Goal: Information Seeking & Learning: Understand process/instructions

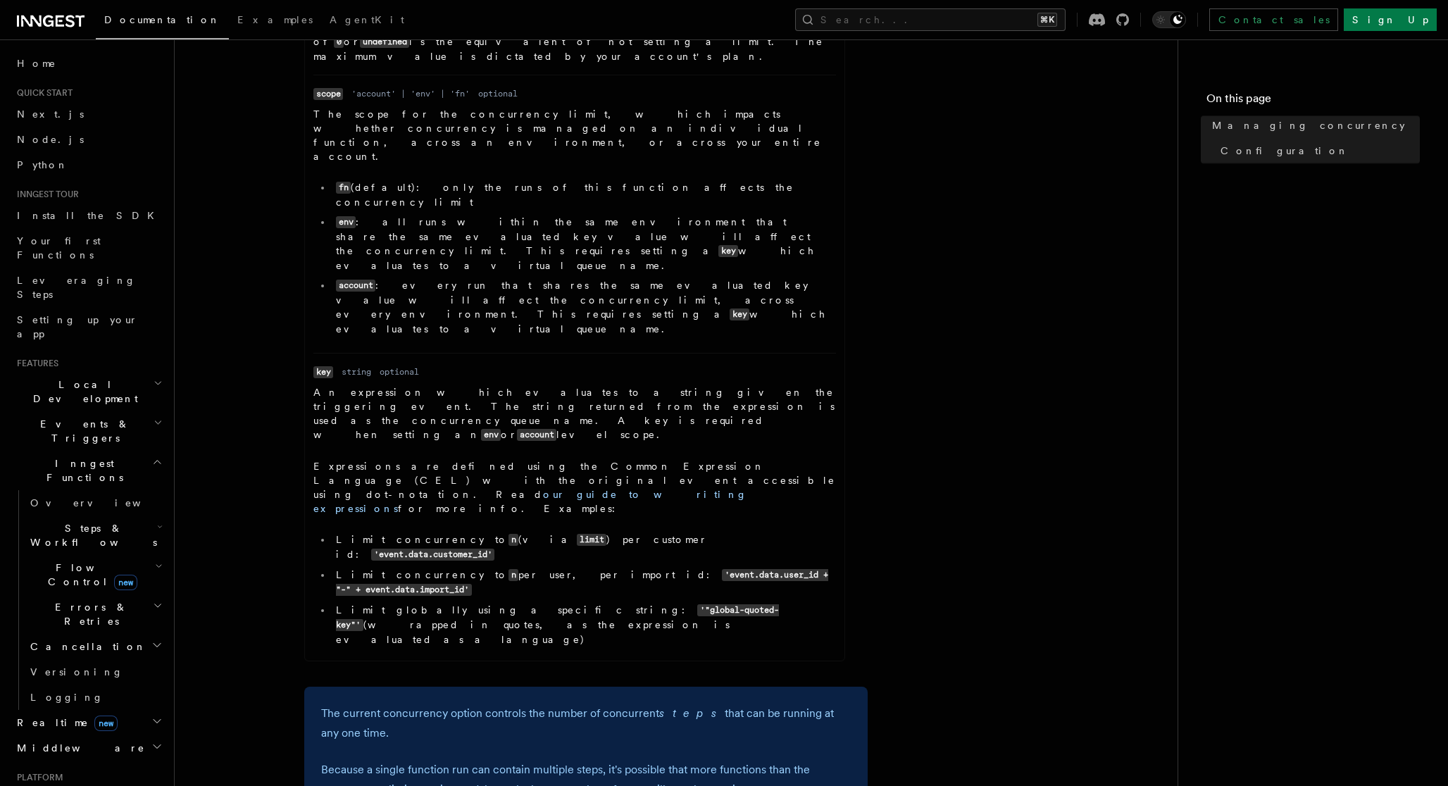
scroll to position [793, 0]
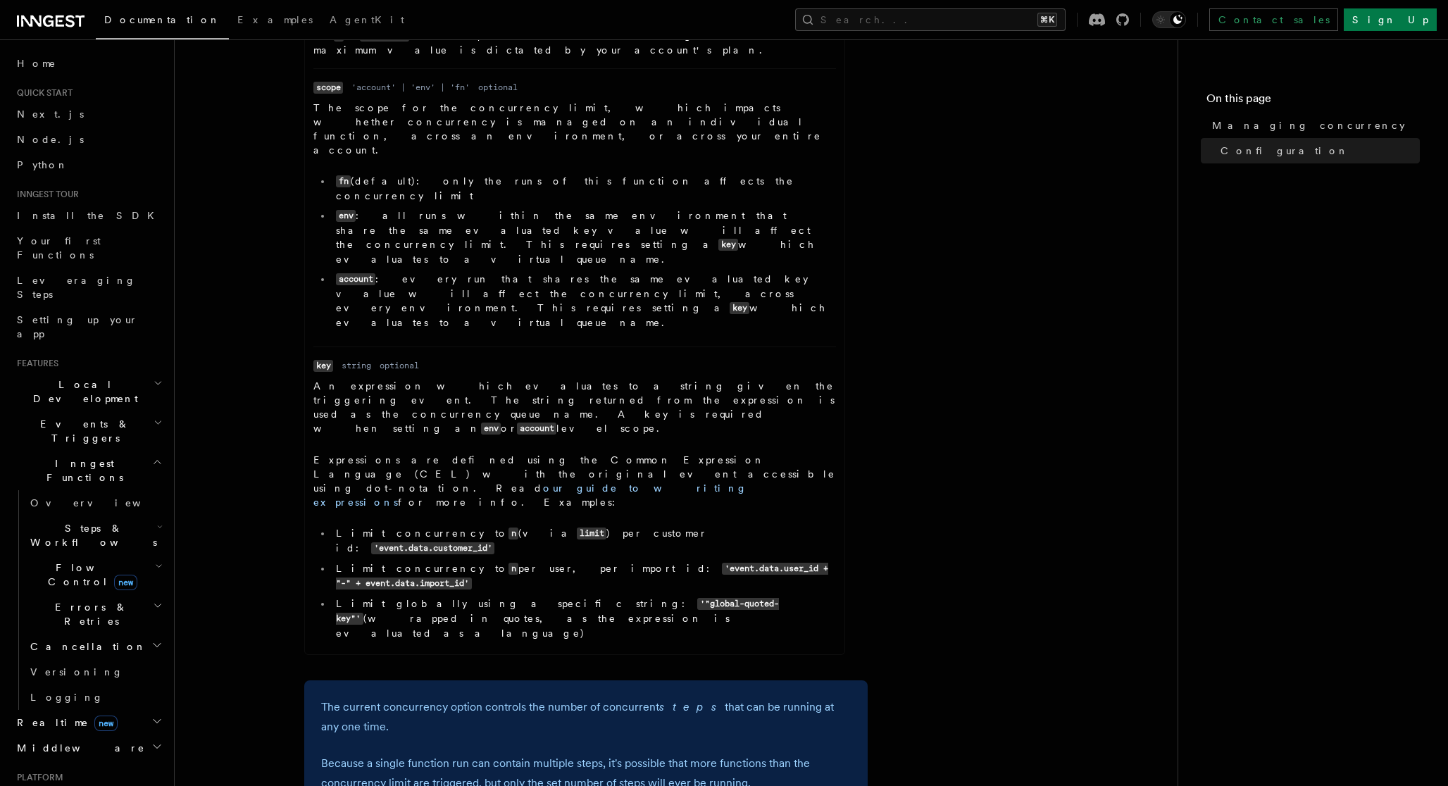
drag, startPoint x: 509, startPoint y: 428, endPoint x: 487, endPoint y: 360, distance: 71.7
click at [488, 366] on div "Name concurrency Type number | object | [object, object] Required optional Desc…" at bounding box center [585, 280] width 563 height 766
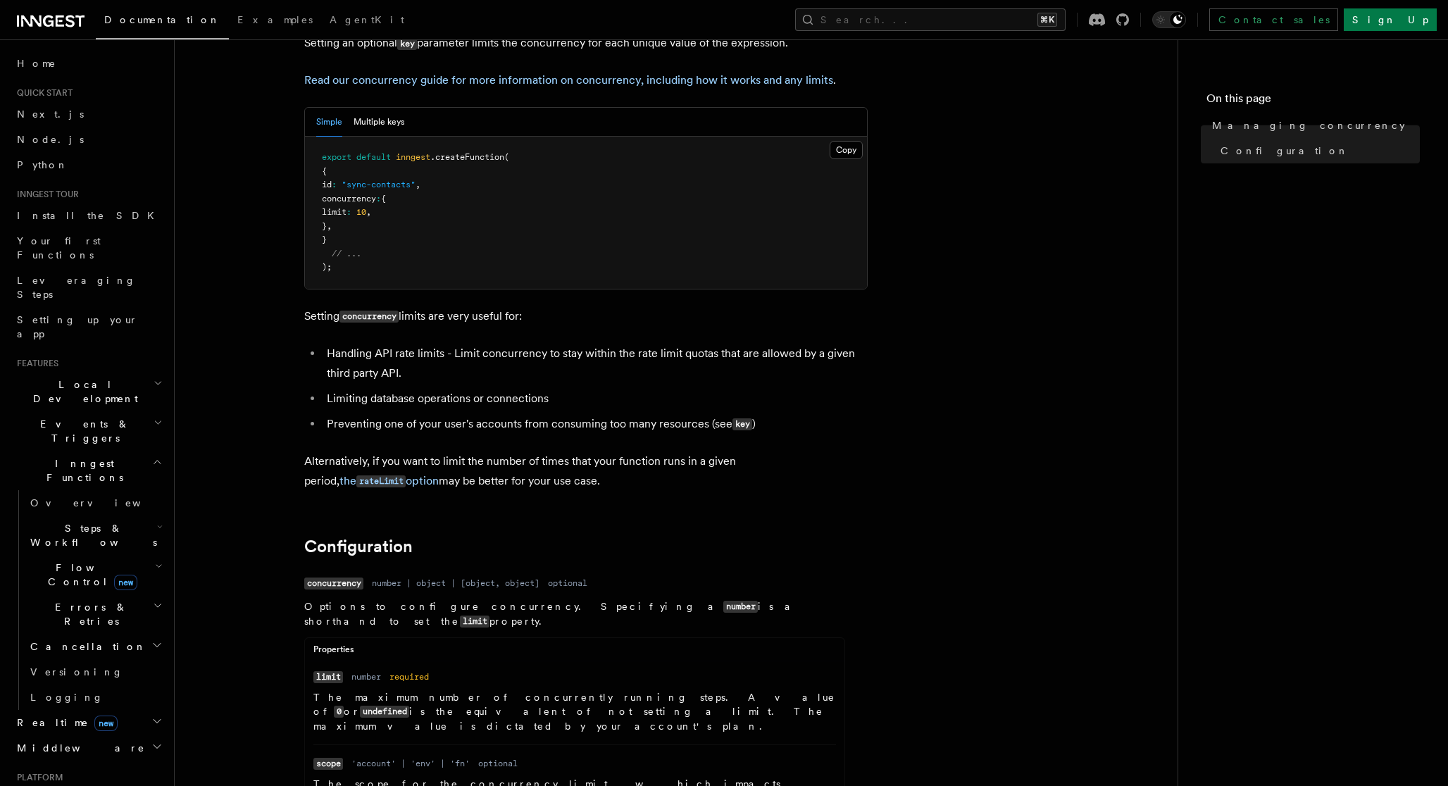
scroll to position [0, 0]
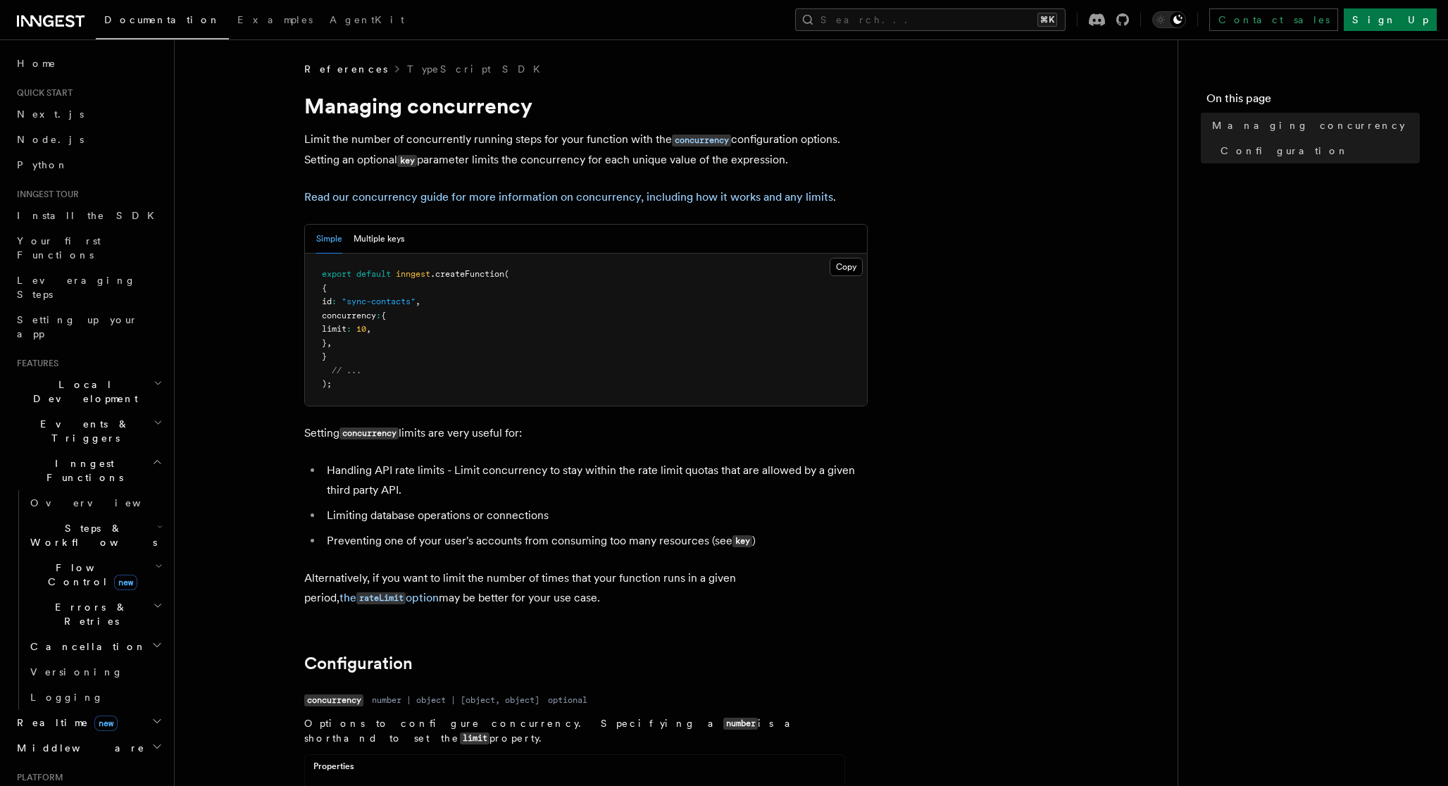
copy article "Limit the number of concurrently running steps for your function with the concu…"
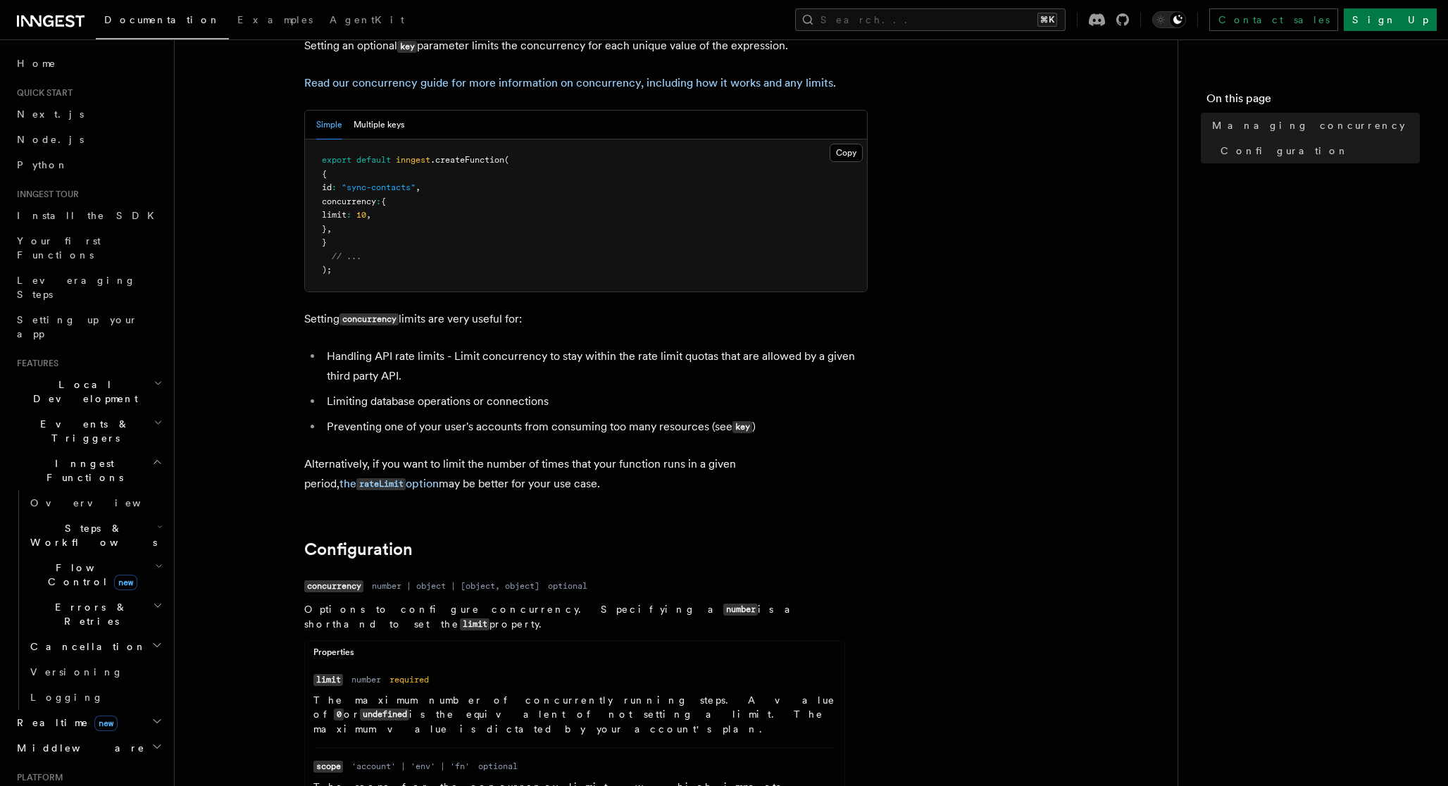
scroll to position [120, 0]
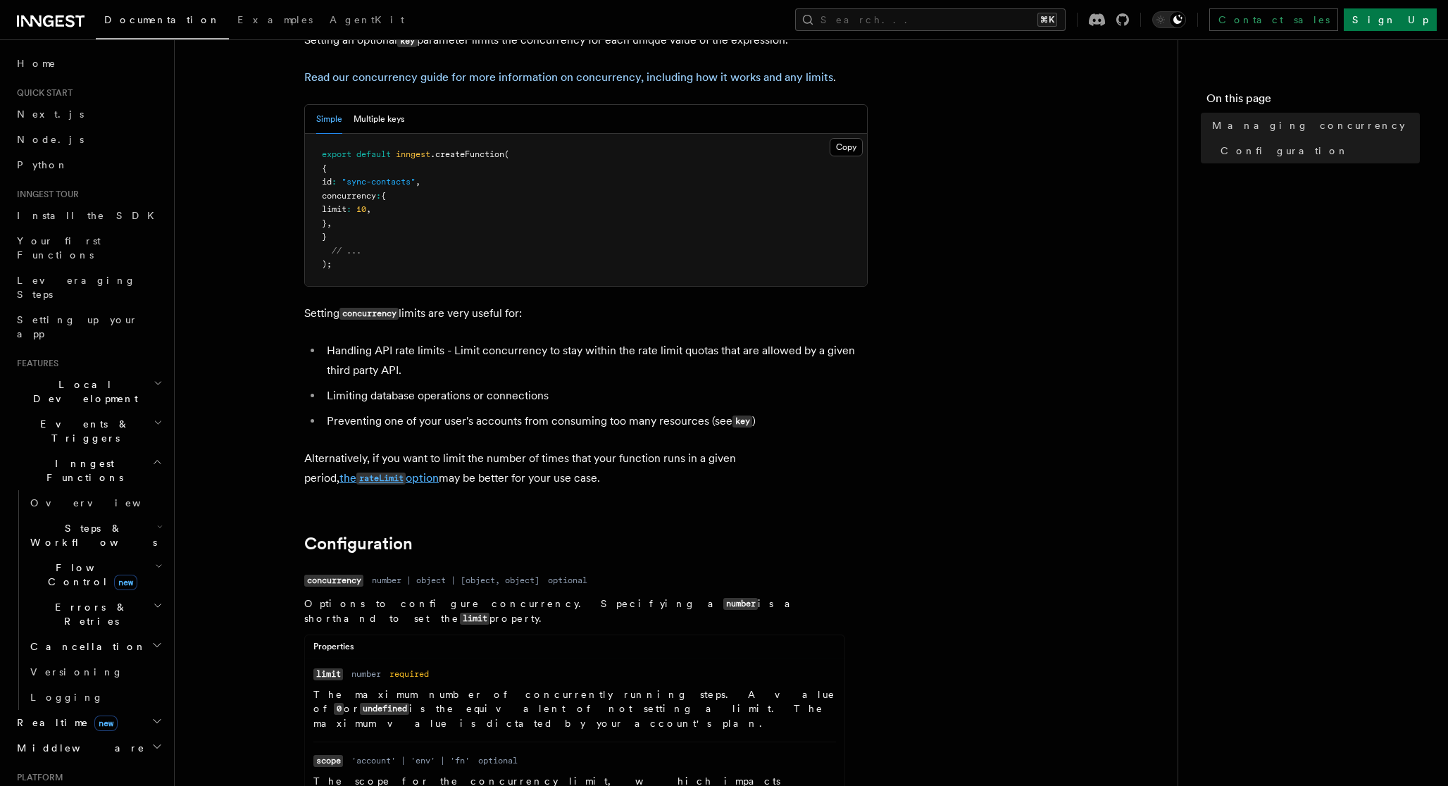
click at [406, 473] on code "rateLimit" at bounding box center [380, 479] width 49 height 12
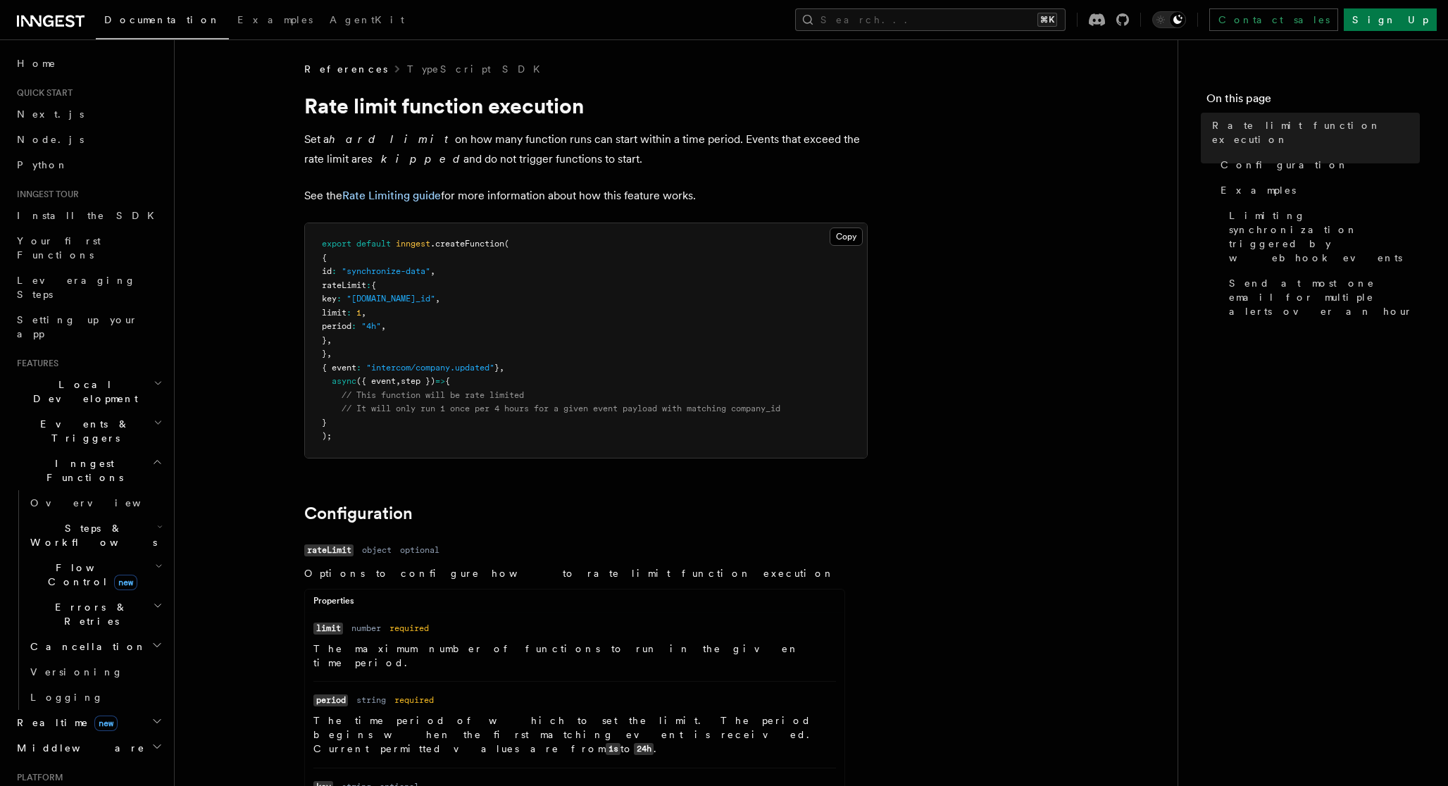
click at [343, 287] on span "rateLimit" at bounding box center [344, 285] width 44 height 10
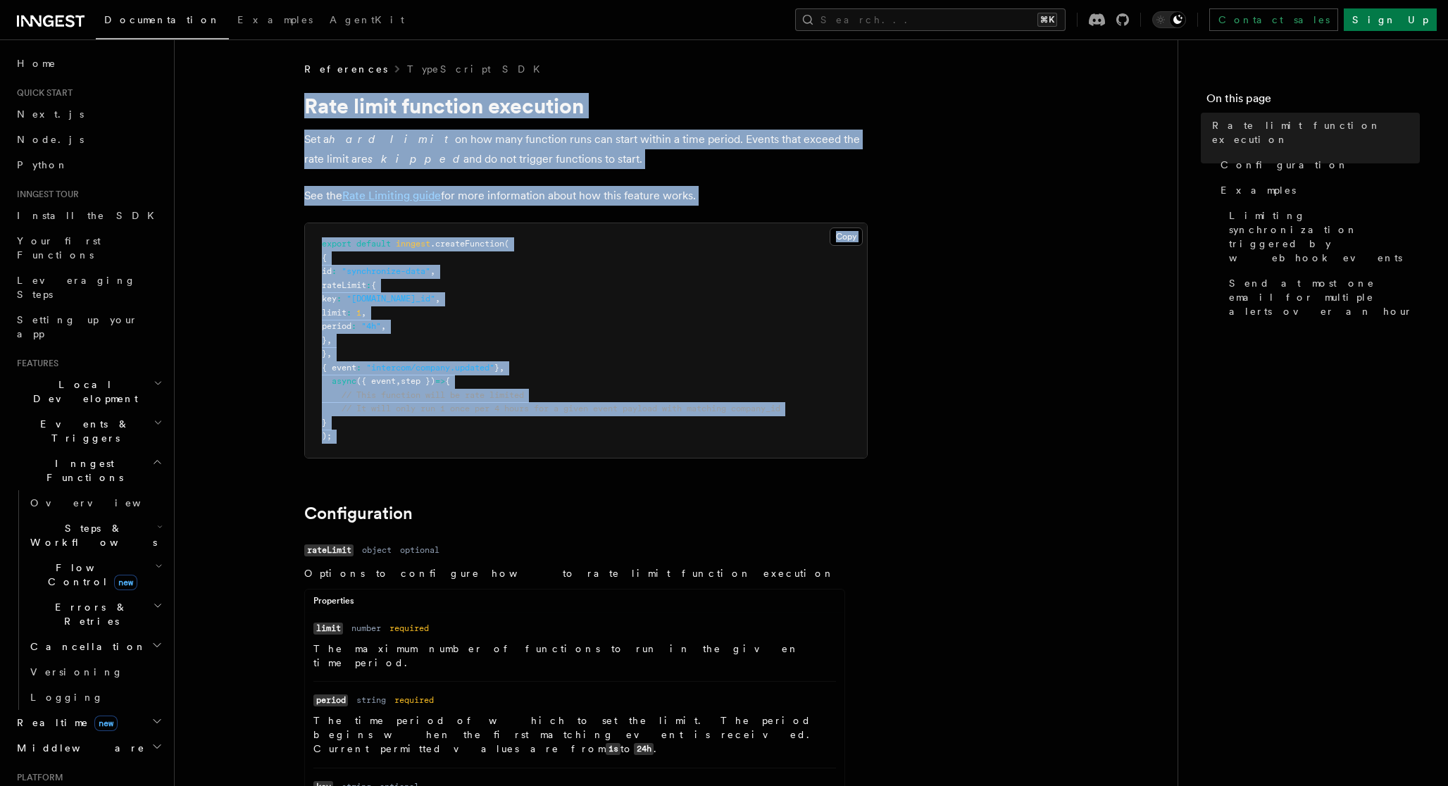
drag, startPoint x: 294, startPoint y: 101, endPoint x: 766, endPoint y: 500, distance: 618.3
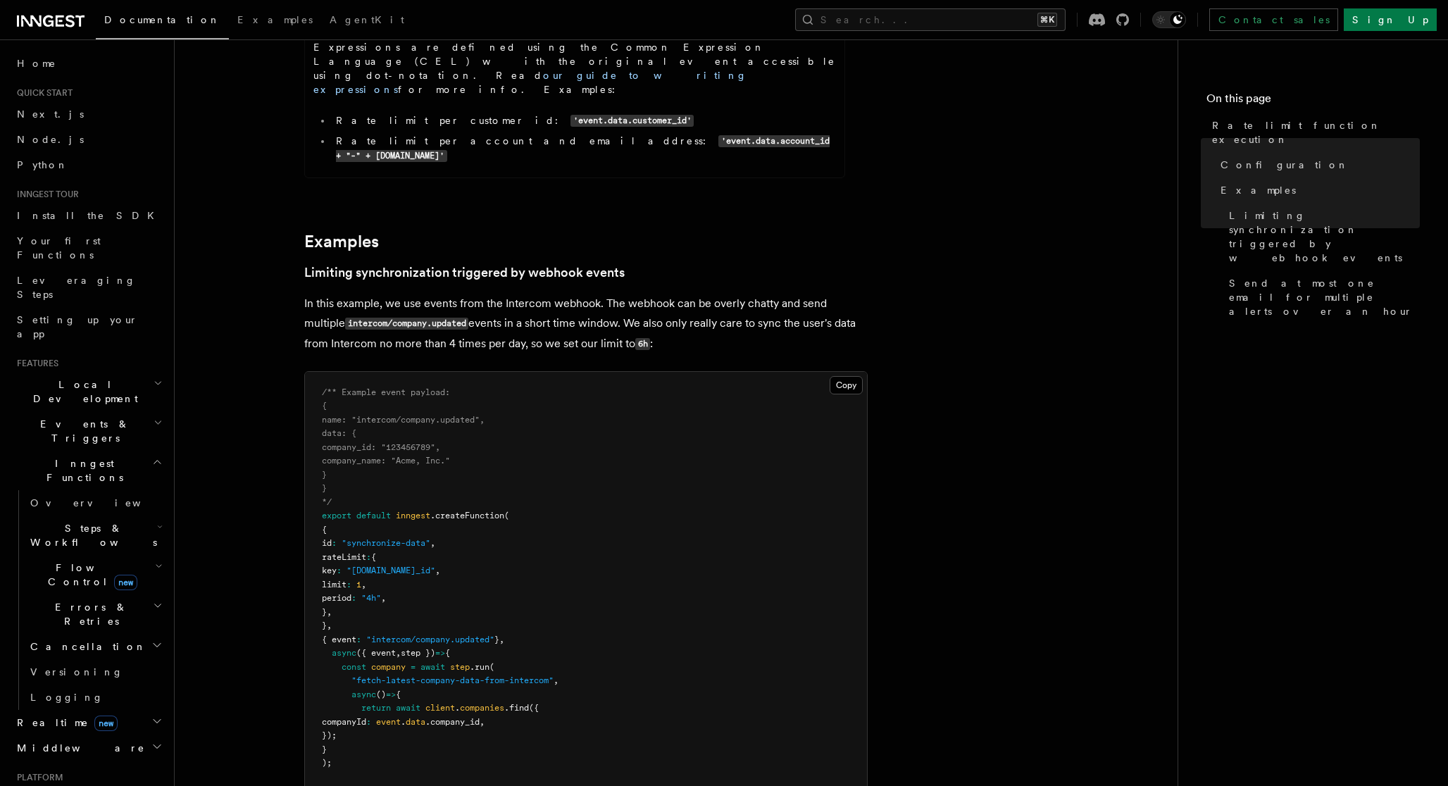
scroll to position [1769, 0]
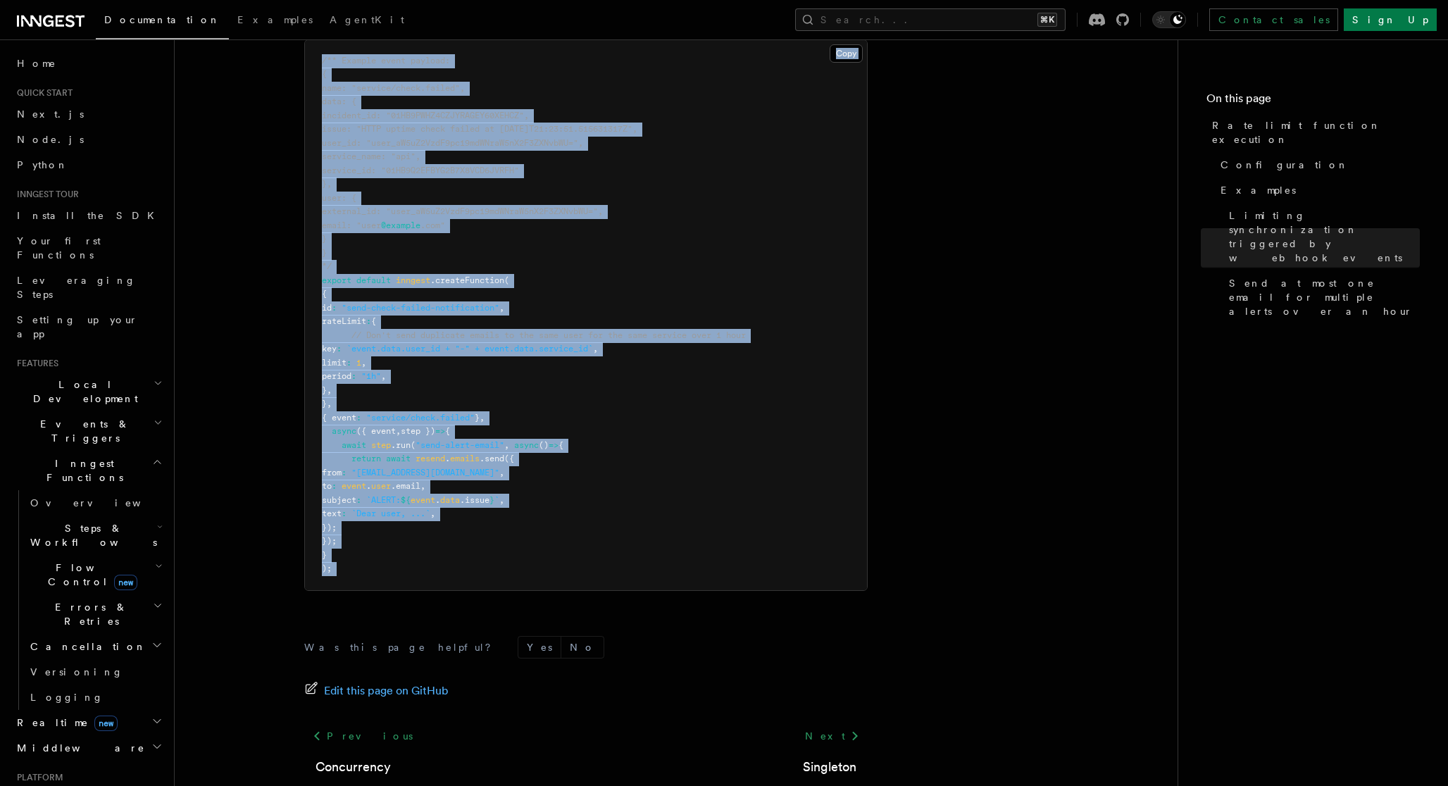
click at [733, 608] on div "Was this page helpful? Yes No Edit this page on GitHub Previous Concurrency Nex…" at bounding box center [585, 739] width 563 height 263
copy article "Rate limit function execution Set a hard limit on how many function runs can st…"
